Goal: Use online tool/utility: Use online tool/utility

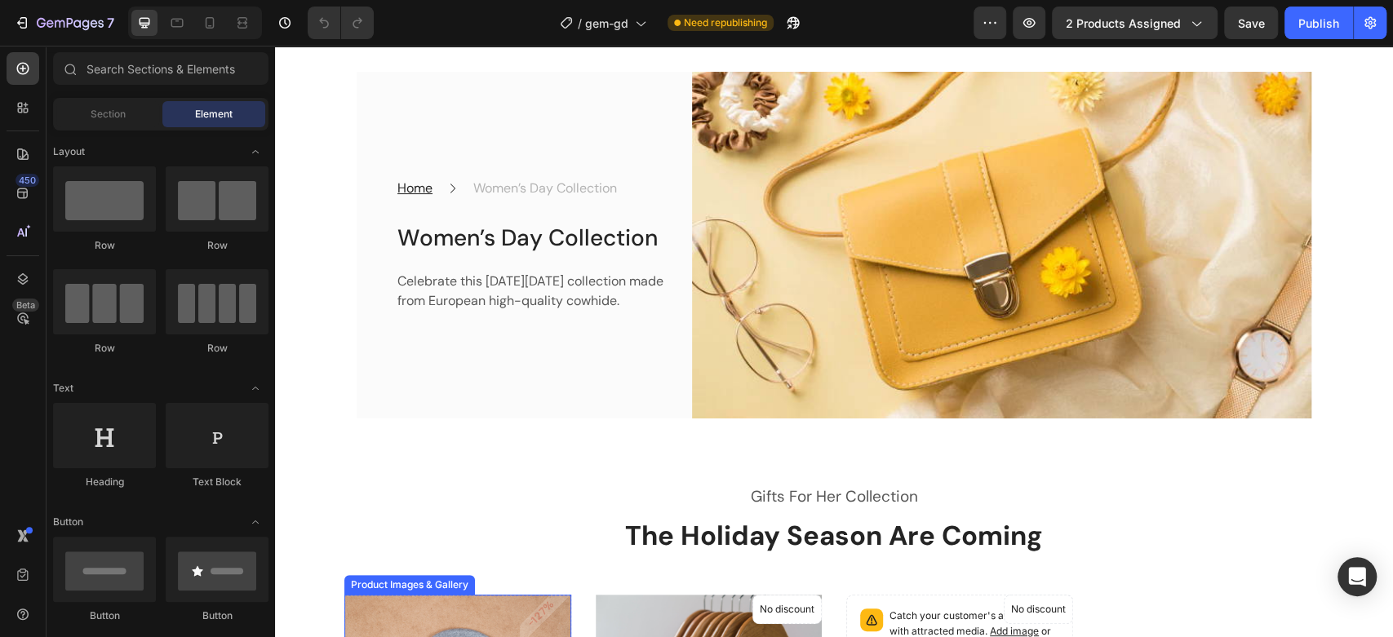
scroll to position [91, 0]
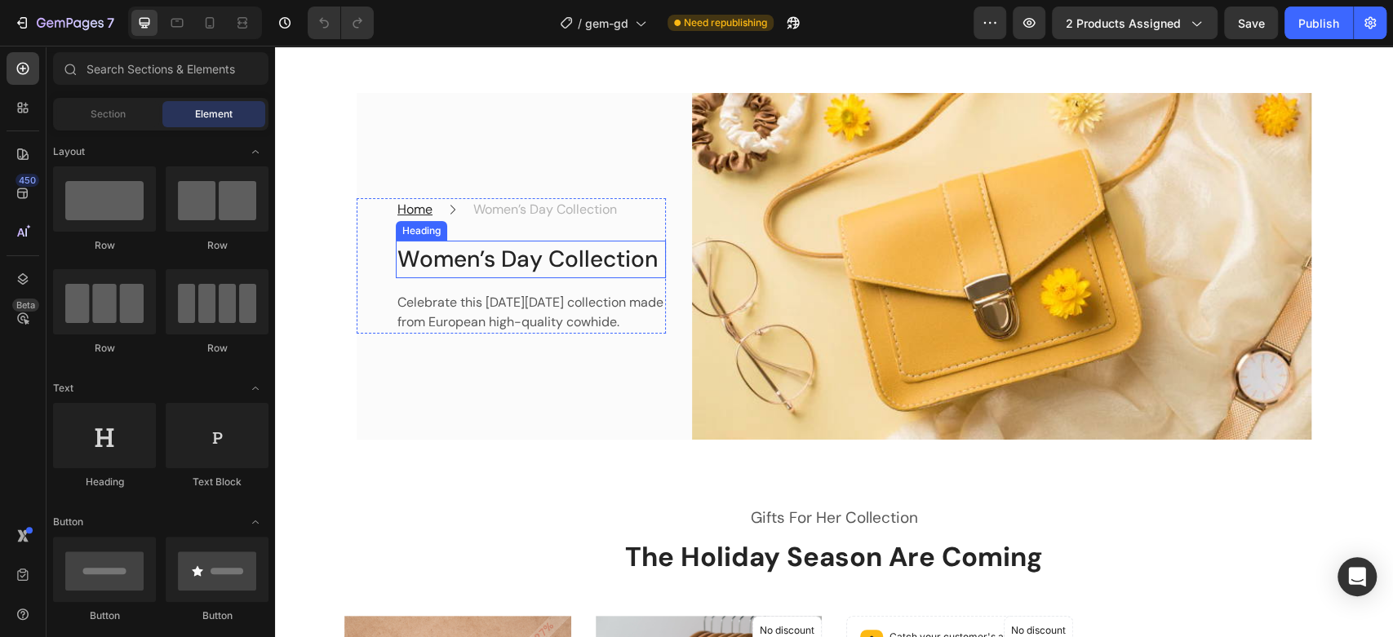
click at [486, 245] on p "Women’s Day Collection" at bounding box center [531, 259] width 267 height 34
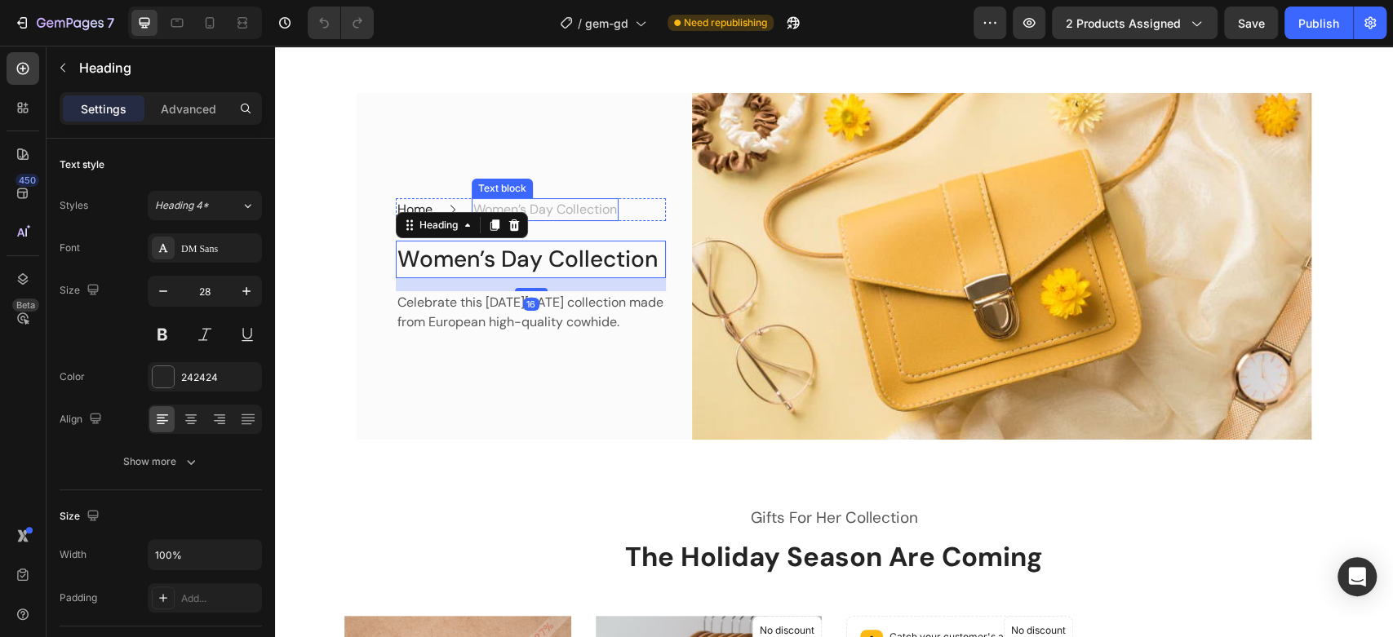
scroll to position [0, 0]
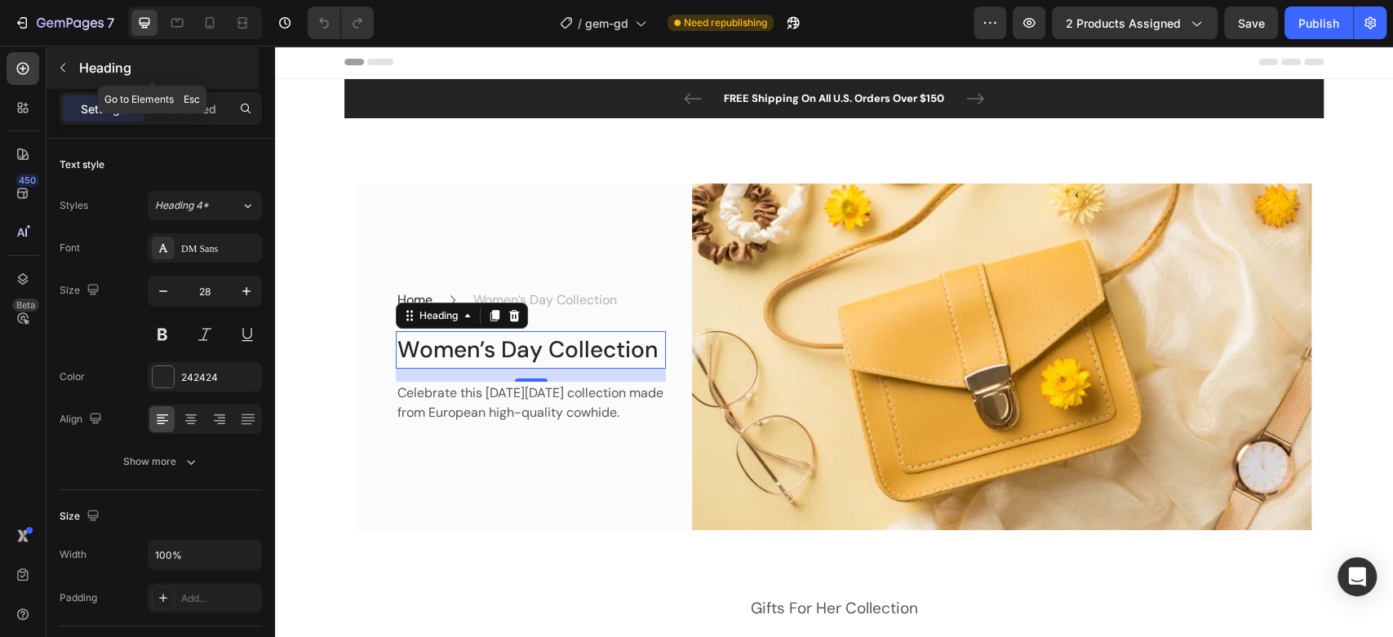
click at [69, 65] on icon "button" at bounding box center [62, 67] width 13 height 13
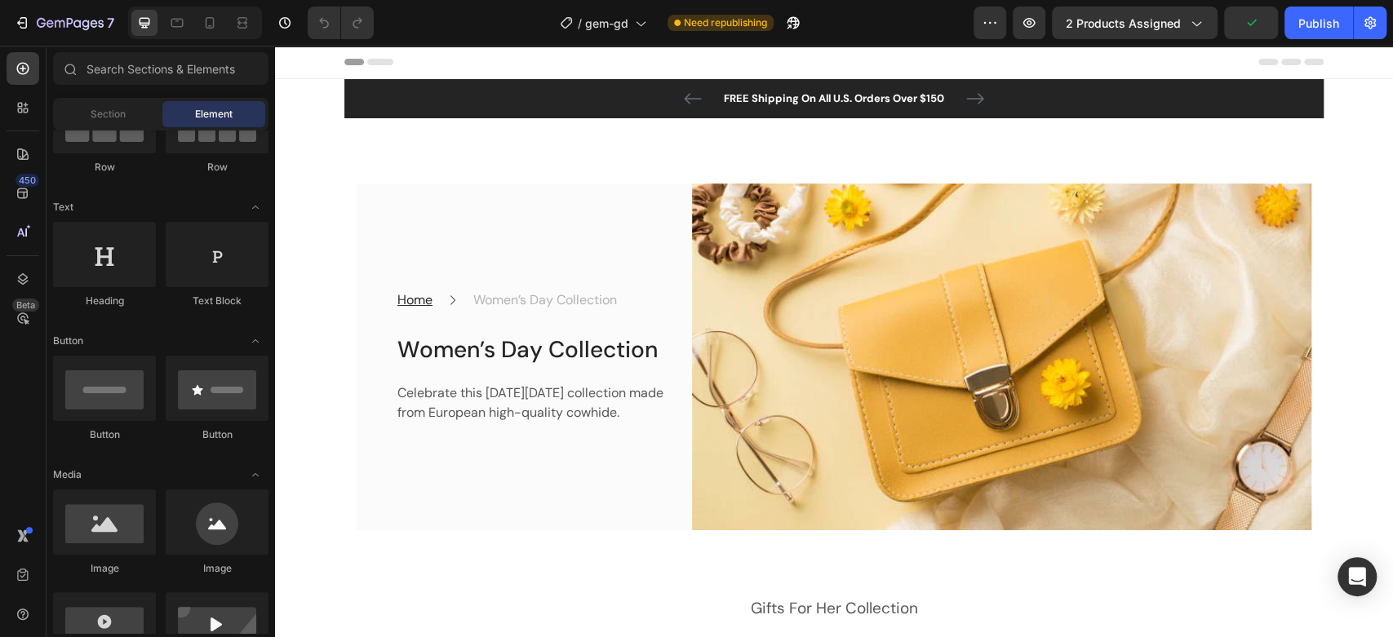
scroll to position [272, 0]
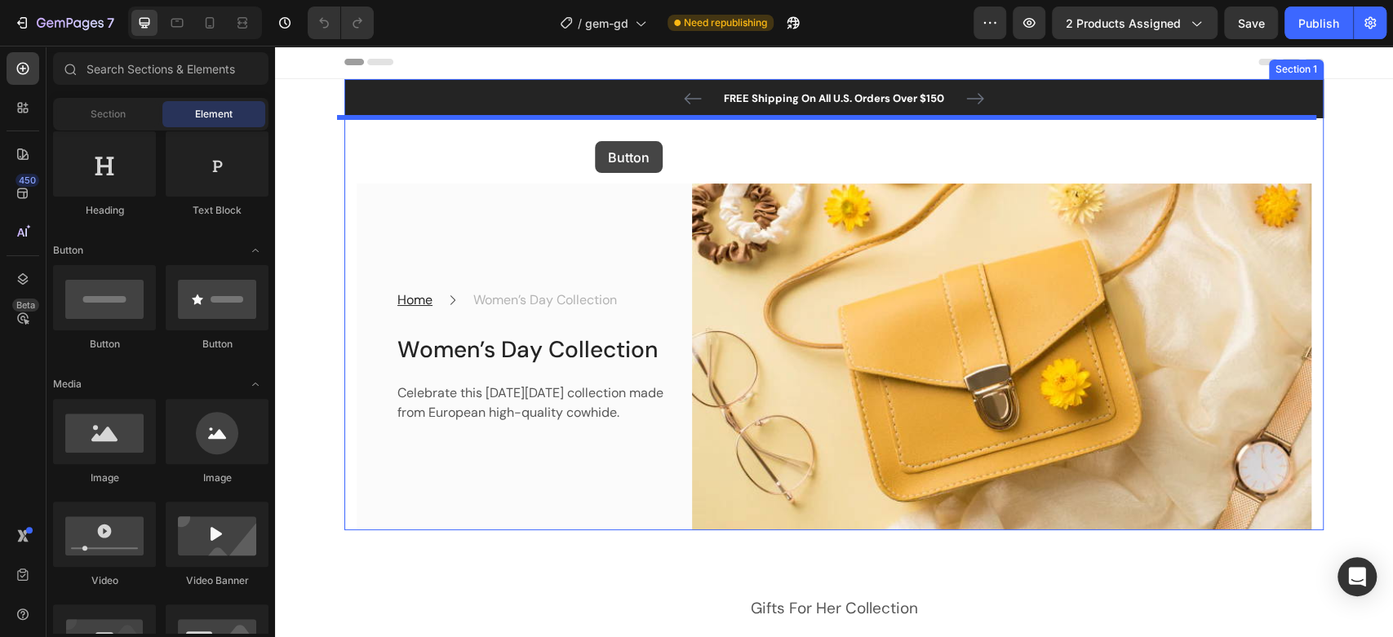
drag, startPoint x: 515, startPoint y: 343, endPoint x: 595, endPoint y: 141, distance: 216.9
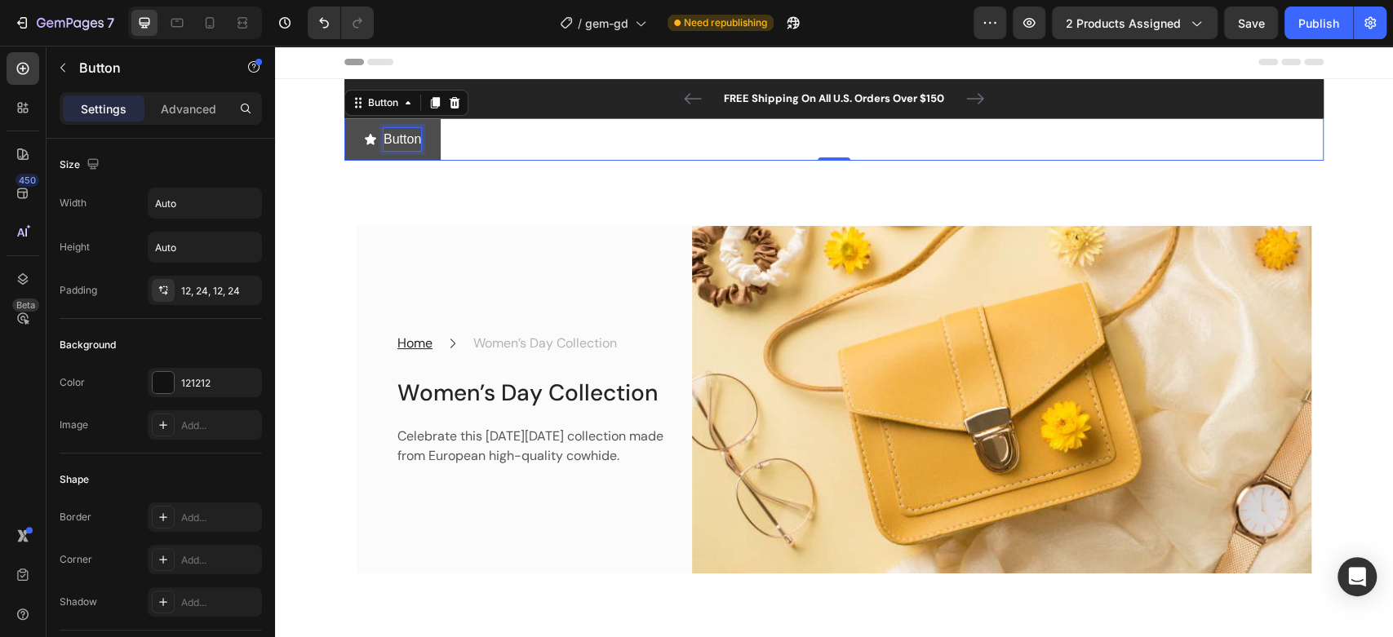
click at [393, 128] on p "Button" at bounding box center [403, 140] width 38 height 24
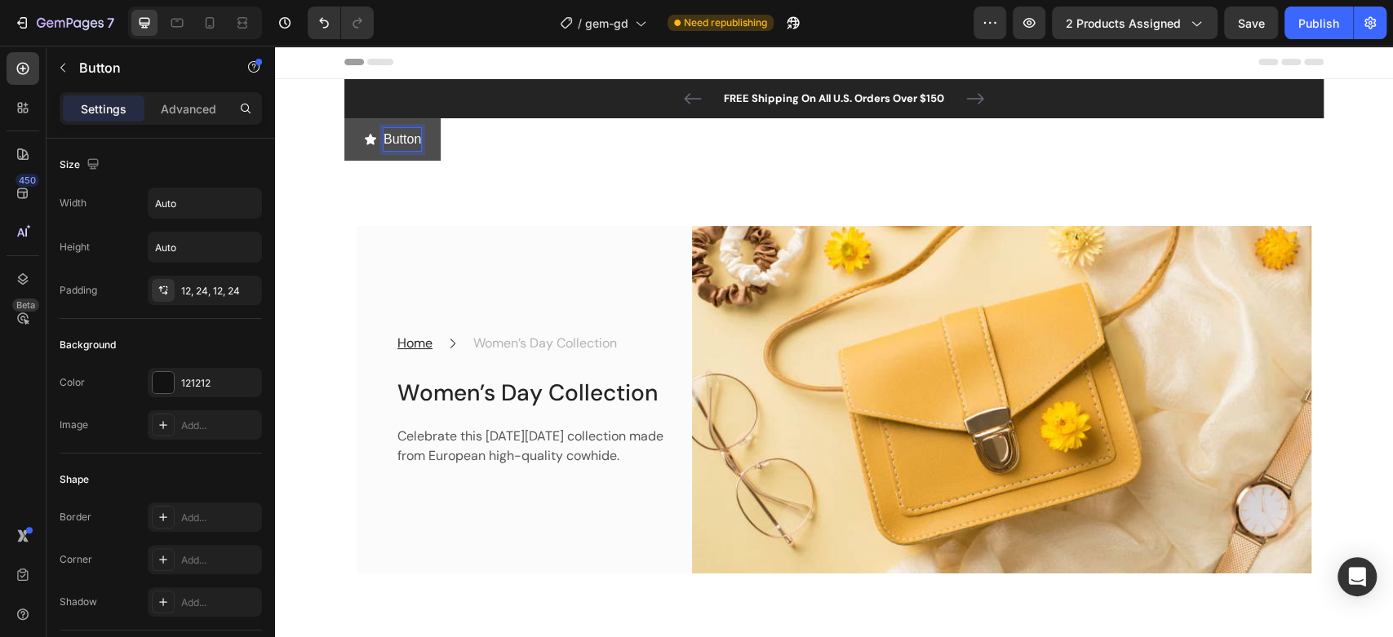
click at [412, 137] on p "Button" at bounding box center [403, 140] width 38 height 24
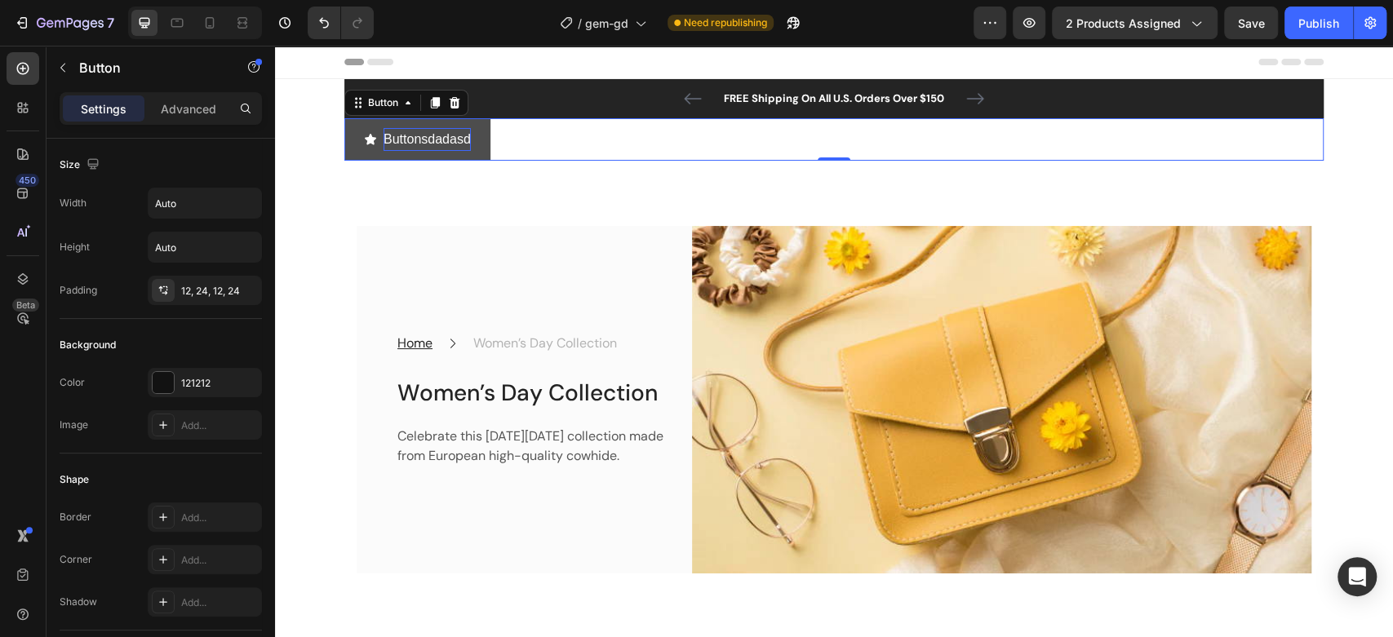
click at [539, 142] on div "Buttonsdadasd Button 0" at bounding box center [833, 139] width 979 height 43
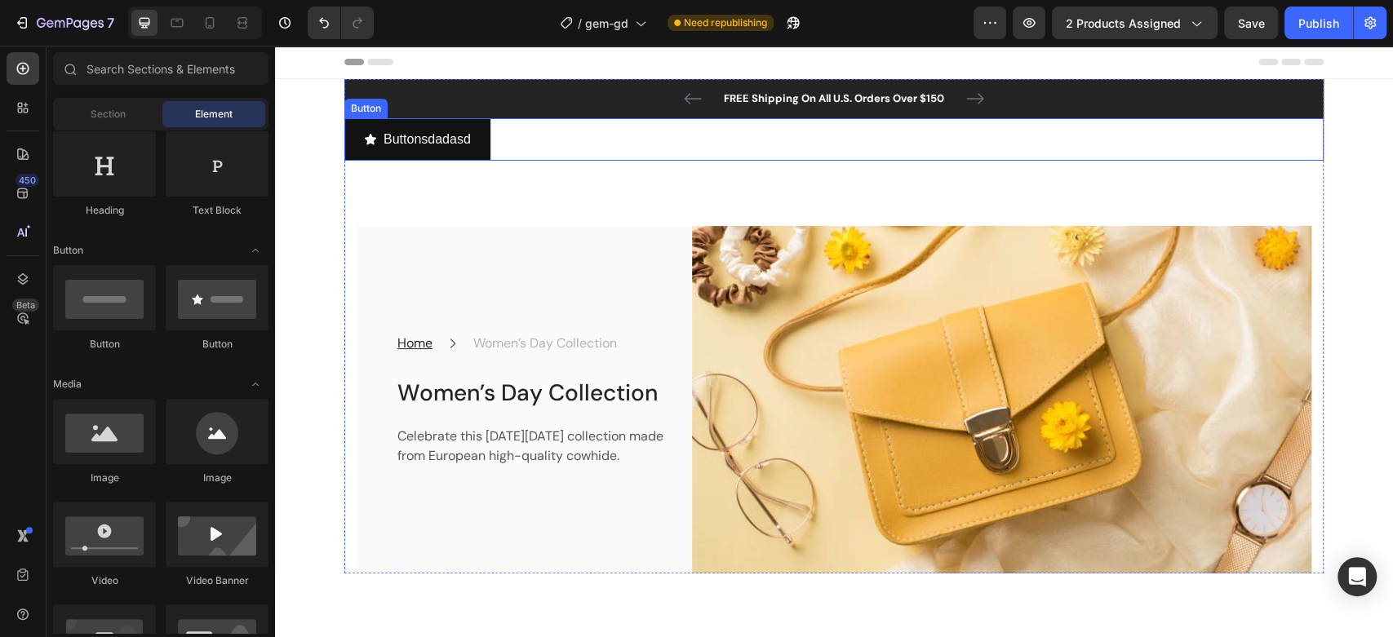
click at [546, 139] on div "Buttonsdadasd Button" at bounding box center [833, 139] width 979 height 43
click at [470, 129] on button "Buttonsdadasd" at bounding box center [417, 139] width 146 height 43
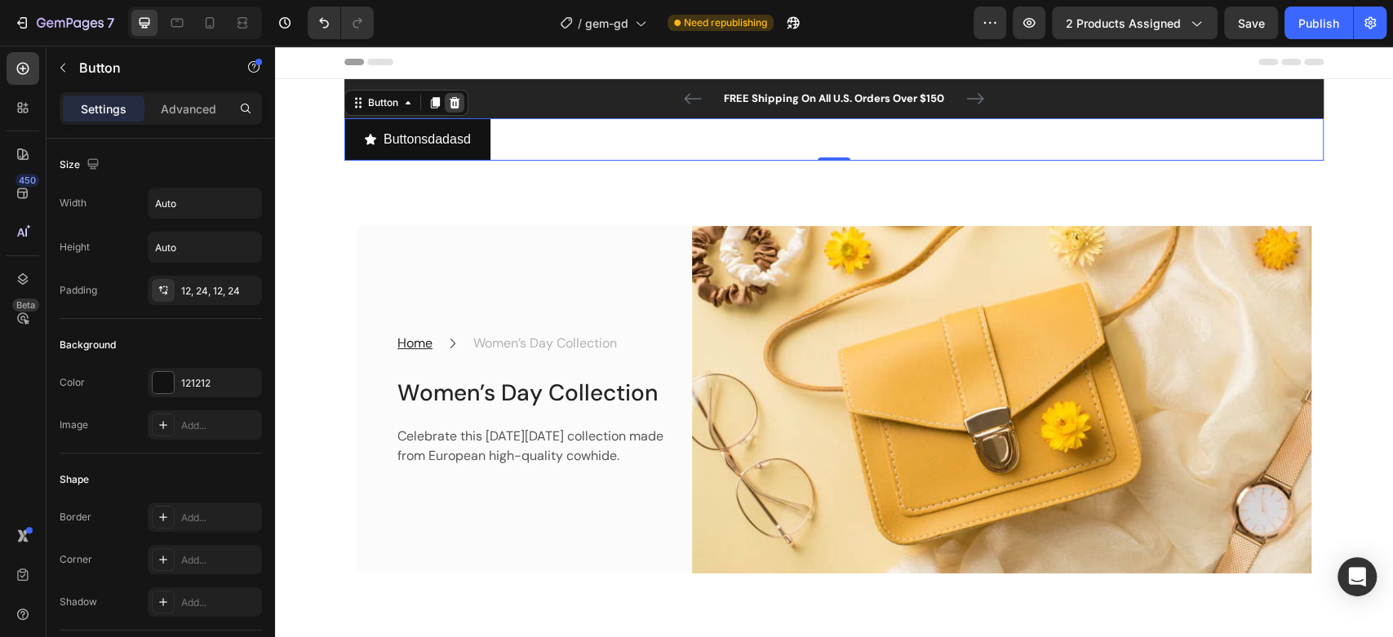
click at [448, 96] on icon at bounding box center [454, 102] width 13 height 13
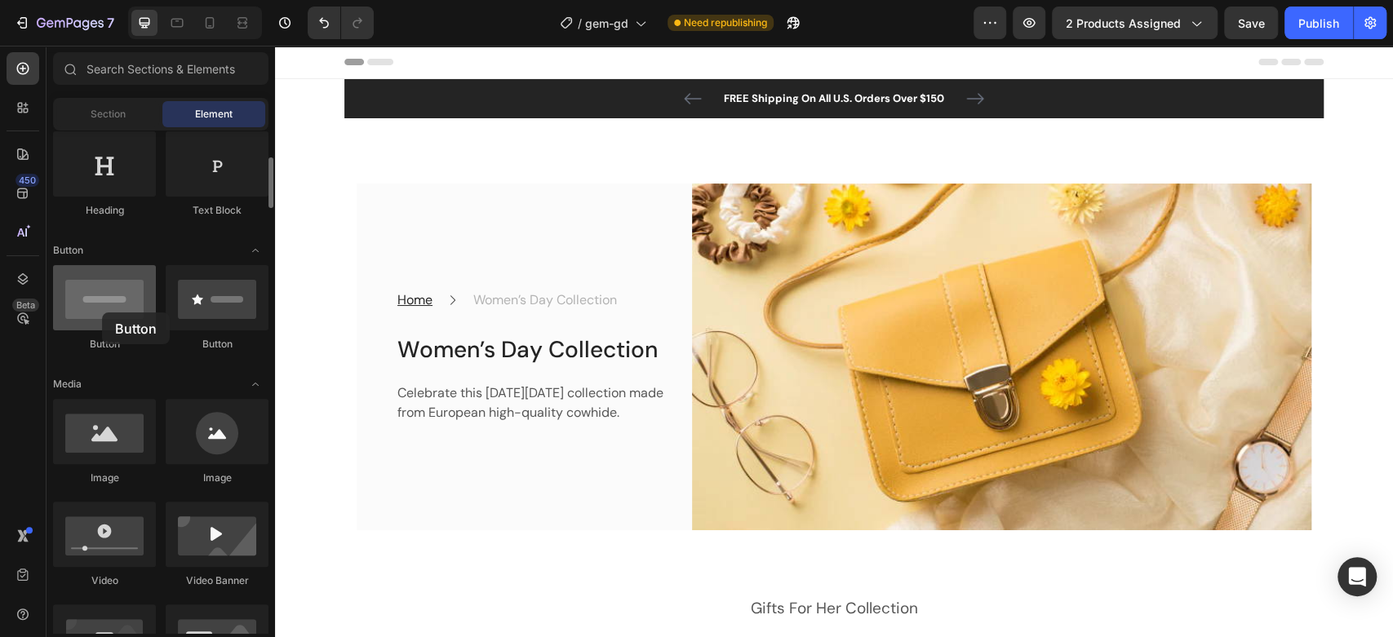
click at [102, 313] on div at bounding box center [104, 297] width 103 height 65
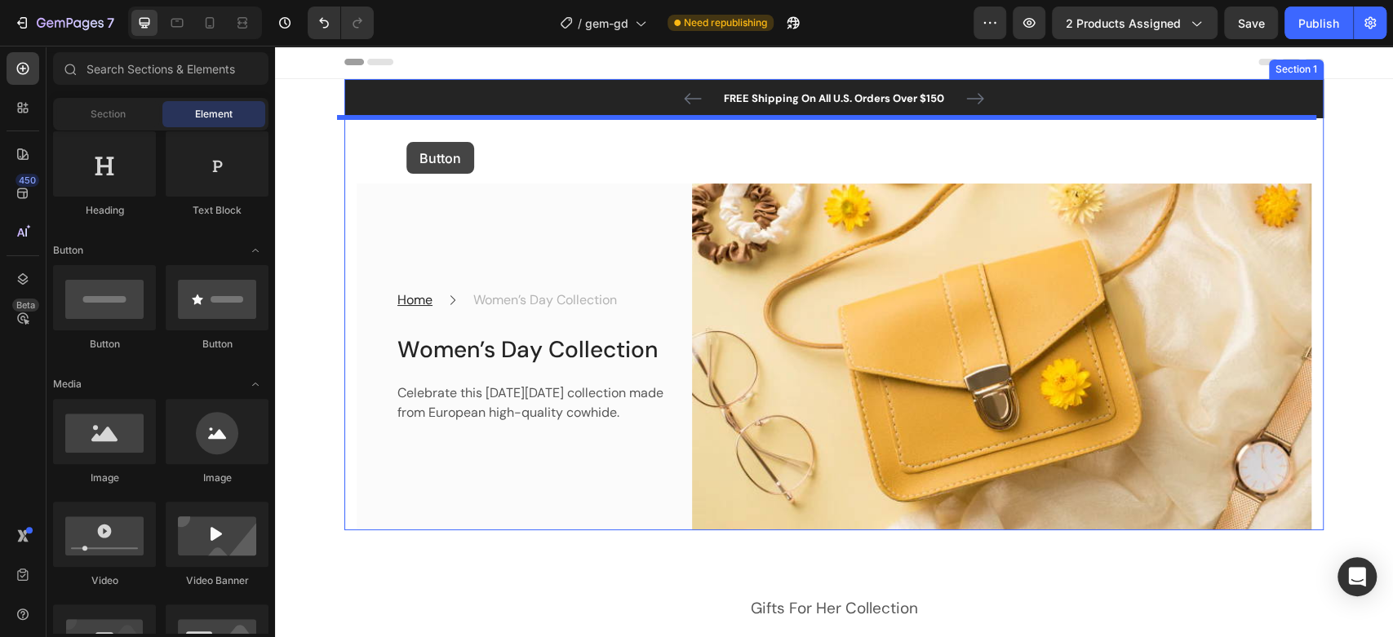
drag, startPoint x: 372, startPoint y: 358, endPoint x: 406, endPoint y: 142, distance: 219.0
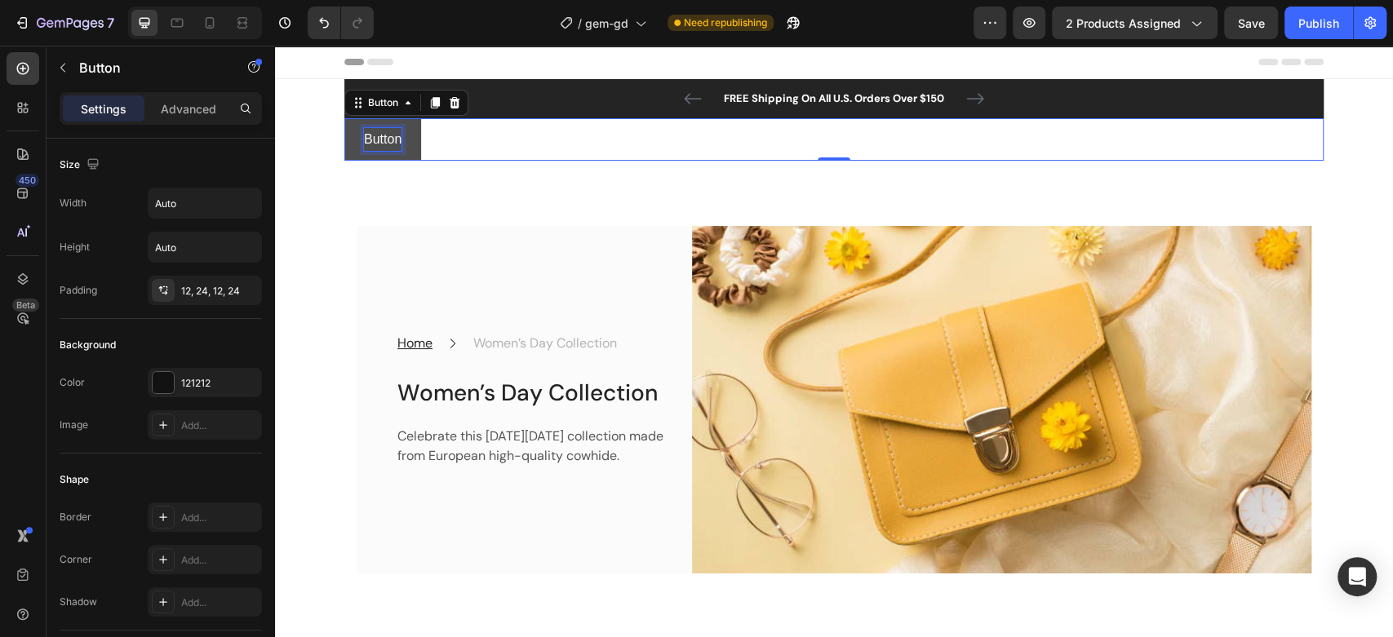
click at [391, 134] on p "Button" at bounding box center [383, 140] width 38 height 24
click at [465, 135] on div "Button123 Button 0" at bounding box center [833, 139] width 979 height 43
click at [409, 145] on p "Button123" at bounding box center [394, 140] width 60 height 24
click at [424, 133] on button "Button123" at bounding box center [393, 139] width 99 height 43
click at [450, 103] on icon at bounding box center [455, 101] width 11 height 11
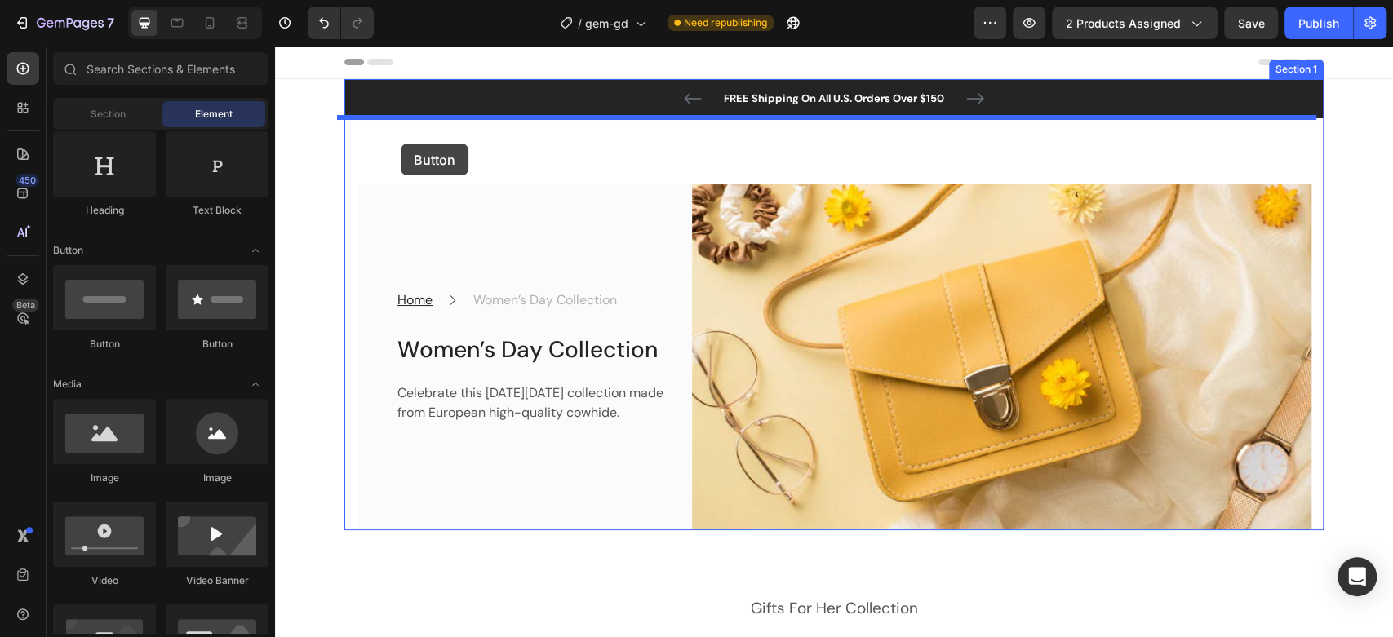
drag, startPoint x: 504, startPoint y: 355, endPoint x: 401, endPoint y: 144, distance: 235.5
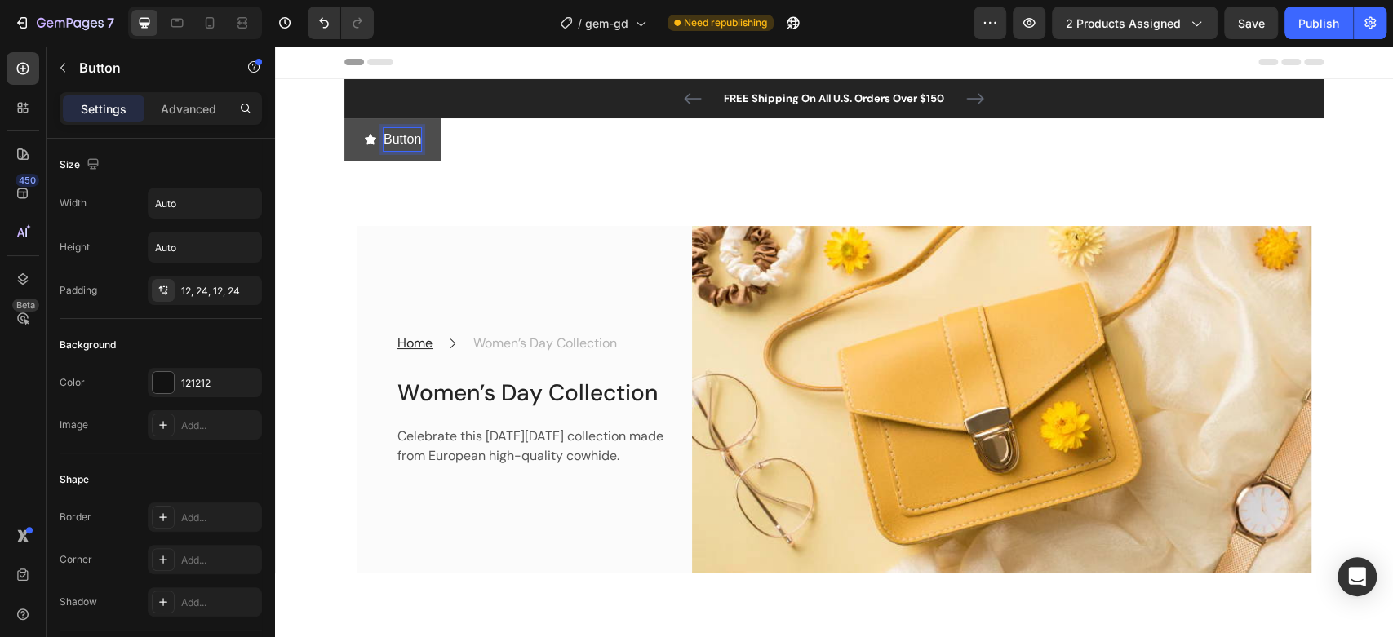
click at [411, 138] on p "Button" at bounding box center [403, 140] width 38 height 24
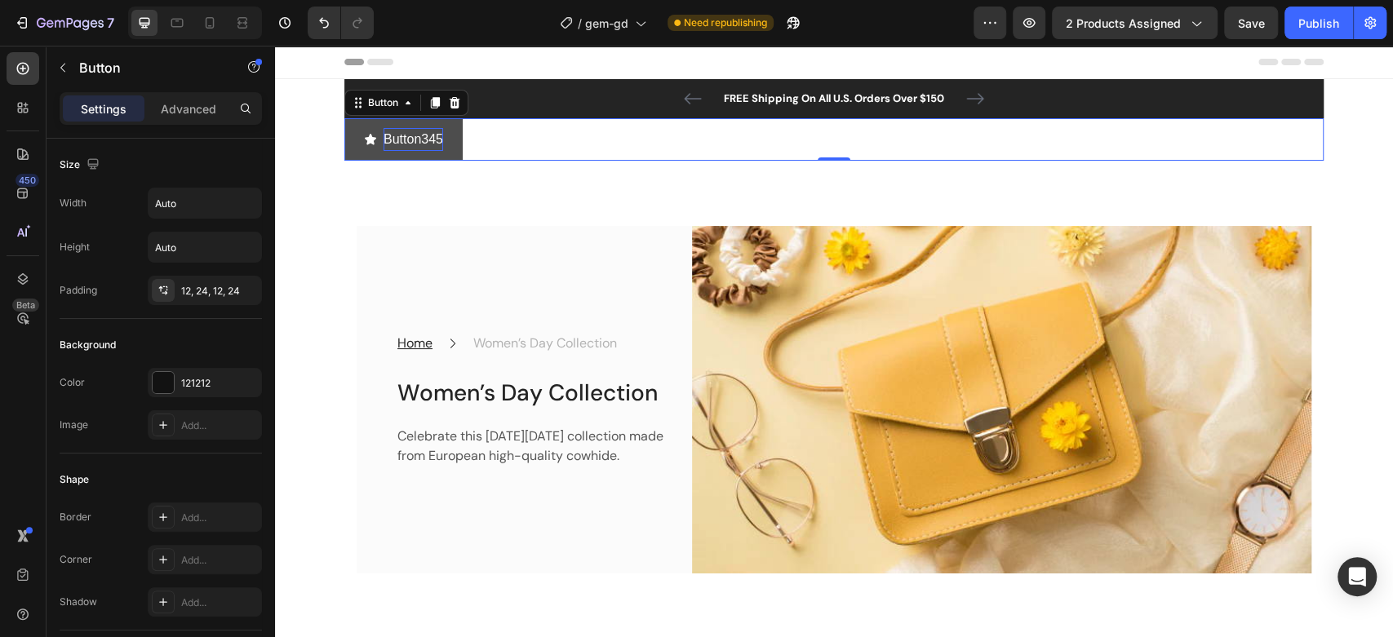
click at [541, 149] on div "Button345 Button 0" at bounding box center [833, 139] width 979 height 43
